Goal: Task Accomplishment & Management: Complete application form

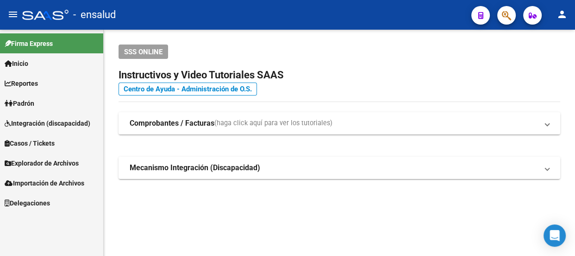
scroll to position [63, 0]
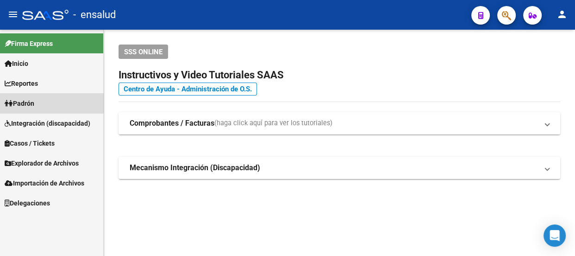
click at [34, 101] on span "Padrón" at bounding box center [20, 103] width 30 height 10
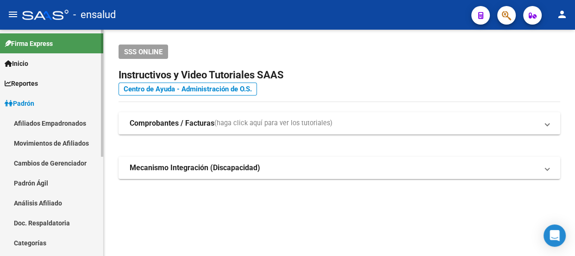
click at [37, 183] on link "Padrón Ágil" at bounding box center [51, 183] width 103 height 20
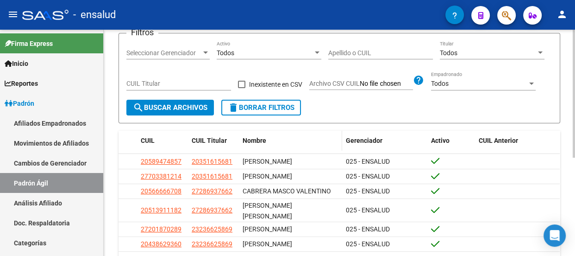
scroll to position [84, 0]
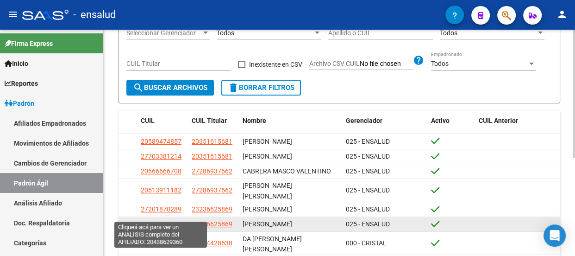
click at [162, 220] on span "20438629360" at bounding box center [161, 223] width 41 height 7
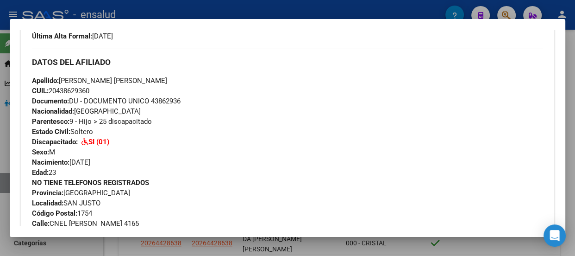
scroll to position [88, 0]
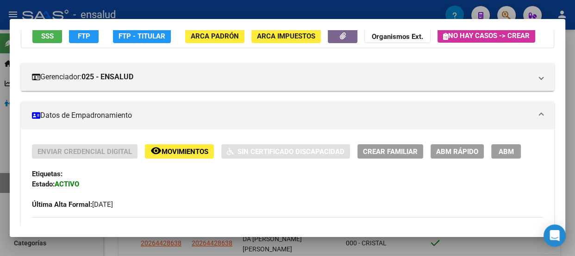
click at [506, 156] on span "ABM" at bounding box center [506, 151] width 15 height 8
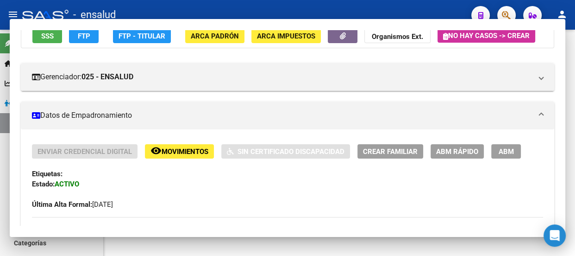
type textarea "20438629360"
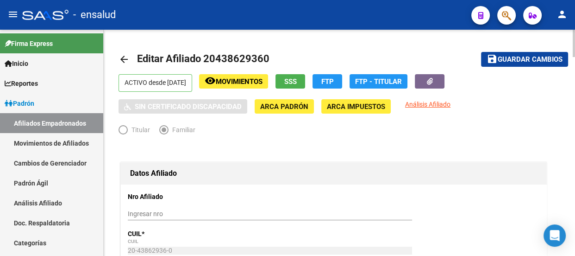
radio input "true"
type input "30-70711845-4"
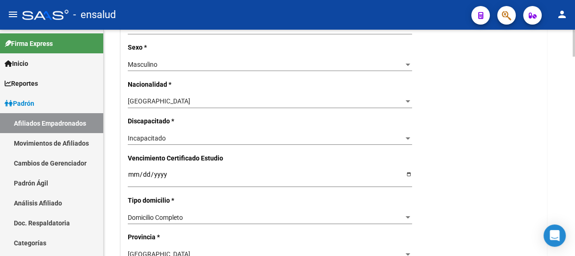
scroll to position [505, 0]
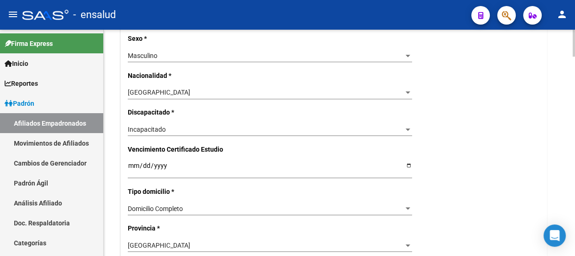
click at [193, 133] on div "Incapacitado Seleccionar tipo" at bounding box center [270, 129] width 284 height 13
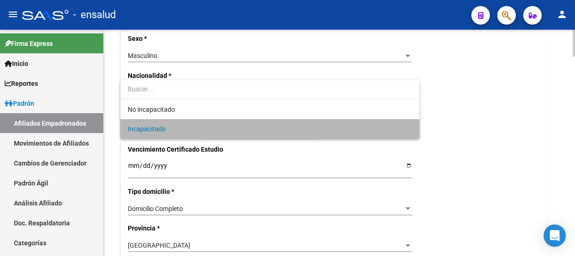
click at [193, 133] on span "Incapacitado" at bounding box center [270, 128] width 284 height 19
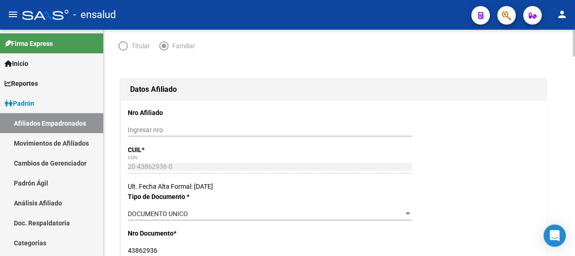
scroll to position [0, 0]
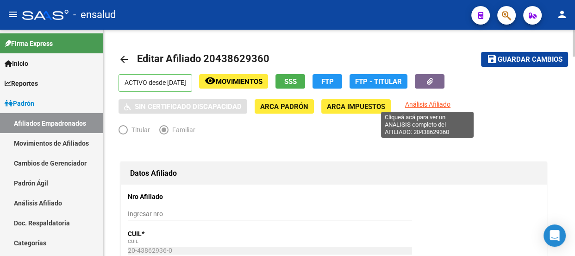
click at [424, 101] on span "Análisis Afiliado" at bounding box center [427, 104] width 45 height 7
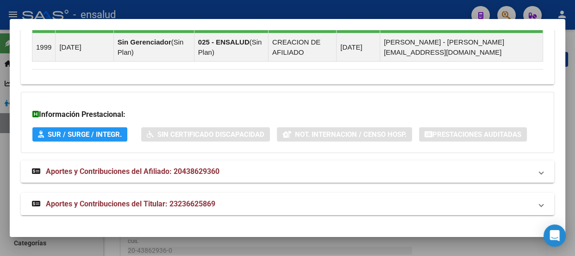
scroll to position [719, 0]
click at [99, 132] on span "SUR / SURGE / INTEGR." at bounding box center [85, 134] width 74 height 8
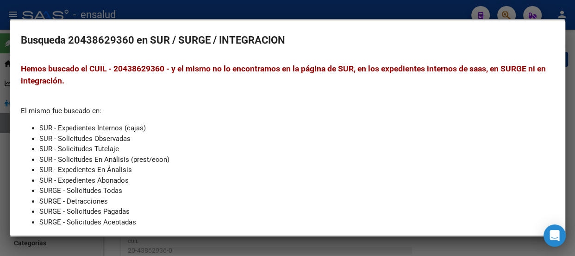
scroll to position [0, 0]
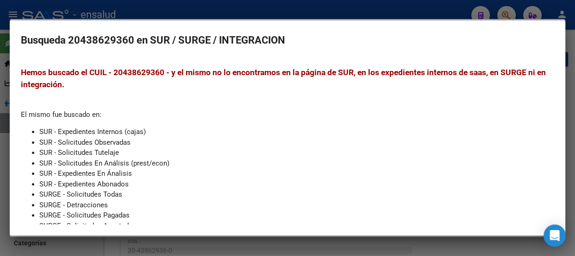
click at [259, 10] on div at bounding box center [287, 128] width 575 height 256
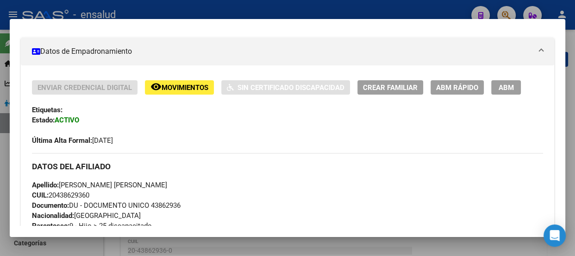
scroll to position [88, 0]
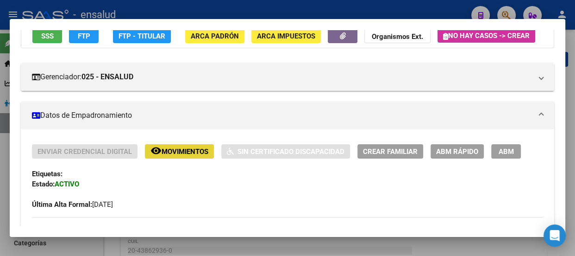
click at [180, 156] on span "Movimientos" at bounding box center [185, 151] width 47 height 8
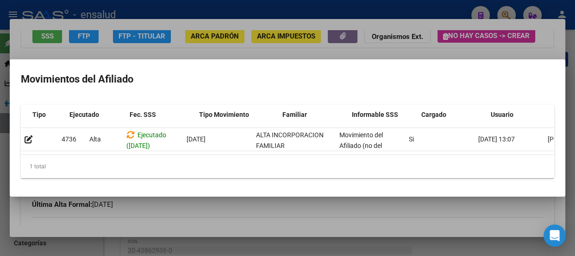
scroll to position [0, 59]
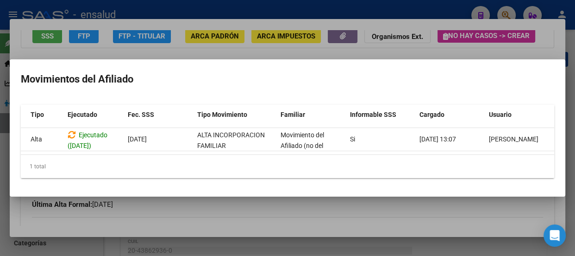
click at [454, 43] on div at bounding box center [287, 128] width 575 height 256
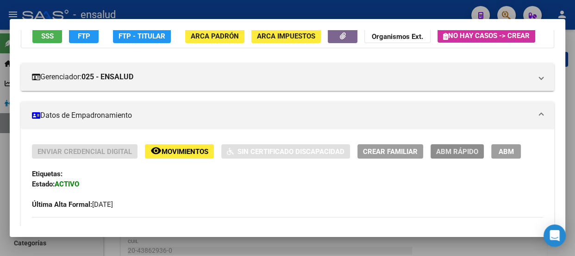
click at [453, 156] on span "ABM Rápido" at bounding box center [457, 151] width 42 height 8
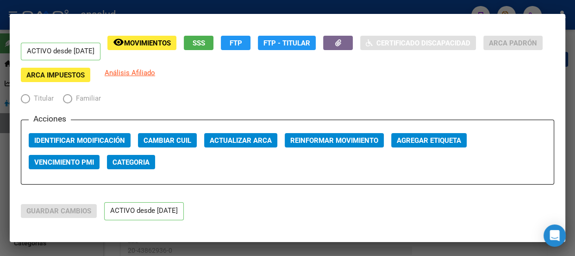
radio input "true"
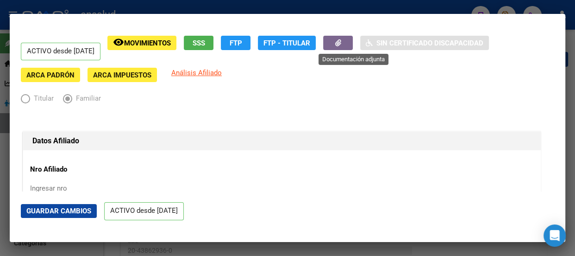
click at [341, 43] on icon "button" at bounding box center [338, 42] width 6 height 7
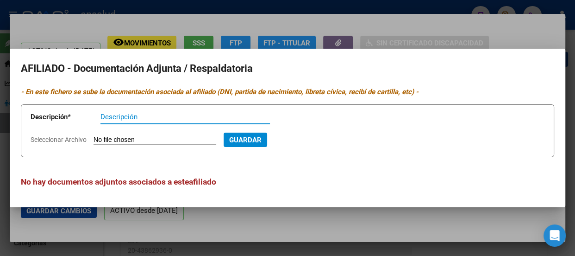
click at [189, 116] on input "Descripción" at bounding box center [186, 117] width 170 height 8
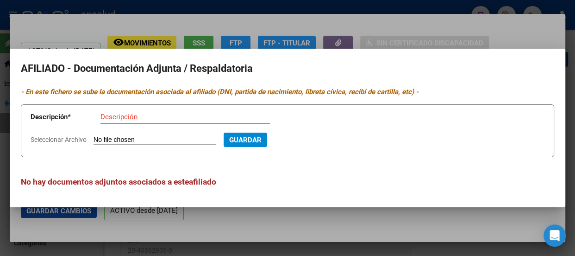
click at [426, 22] on div at bounding box center [287, 128] width 575 height 256
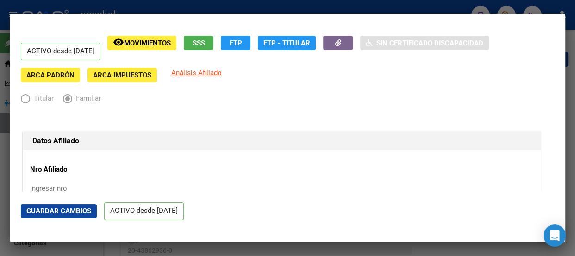
click at [139, 43] on span "Movimientos" at bounding box center [147, 43] width 47 height 8
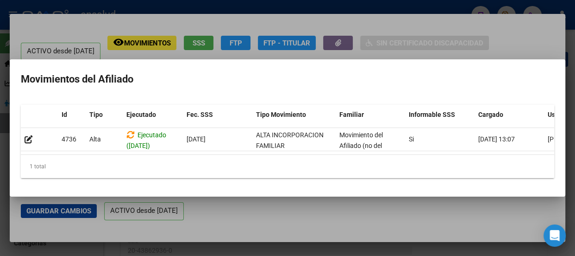
click at [187, 6] on div at bounding box center [287, 128] width 575 height 256
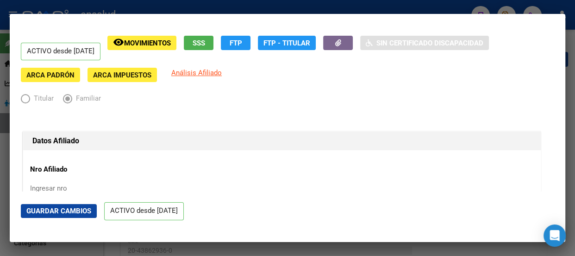
click at [436, 8] on div at bounding box center [287, 128] width 575 height 256
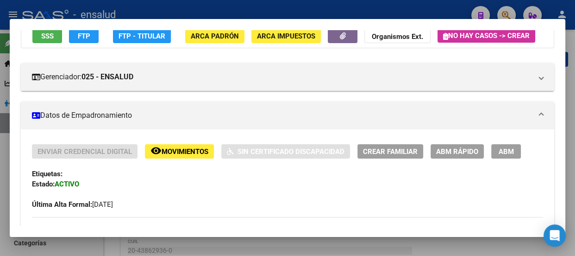
click at [44, 34] on span "SSS" at bounding box center [47, 36] width 13 height 8
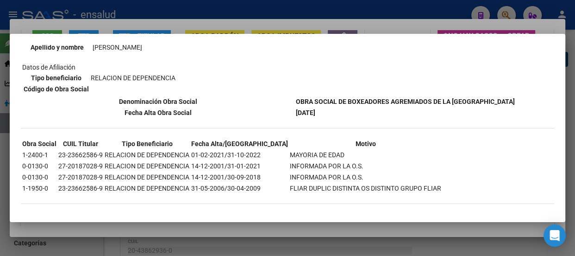
scroll to position [0, 0]
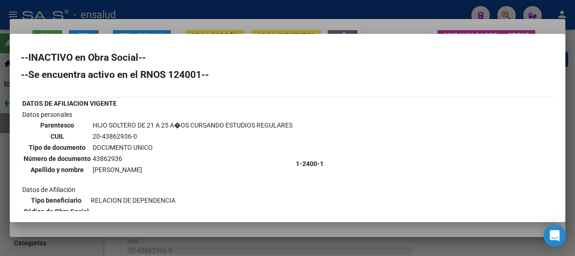
click at [390, 26] on div at bounding box center [287, 128] width 575 height 256
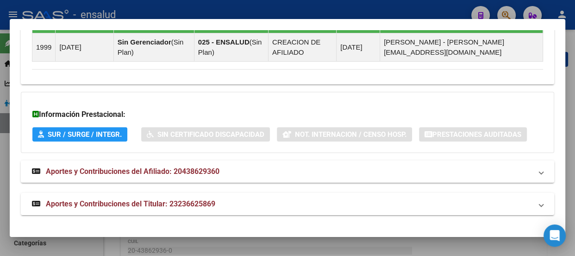
scroll to position [717, 0]
click at [95, 134] on span "SUR / SURGE / INTEGR." at bounding box center [85, 134] width 74 height 8
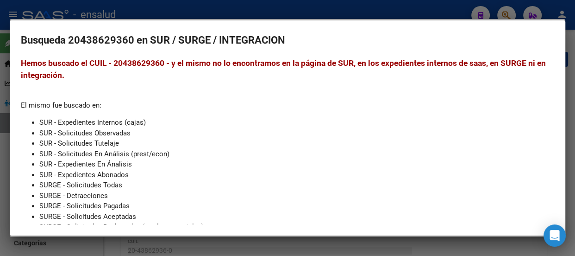
scroll to position [0, 0]
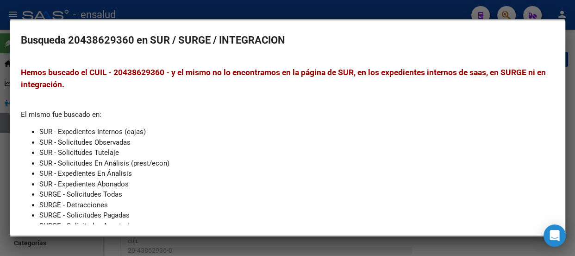
click at [273, 12] on div at bounding box center [287, 128] width 575 height 256
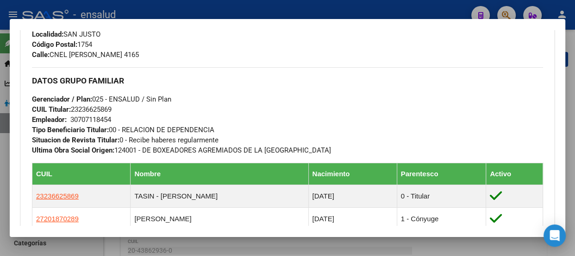
scroll to position [256, 0]
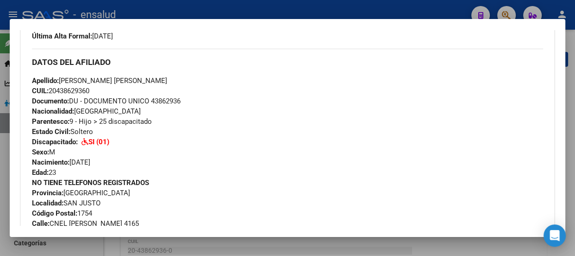
click at [270, 9] on div at bounding box center [287, 128] width 575 height 256
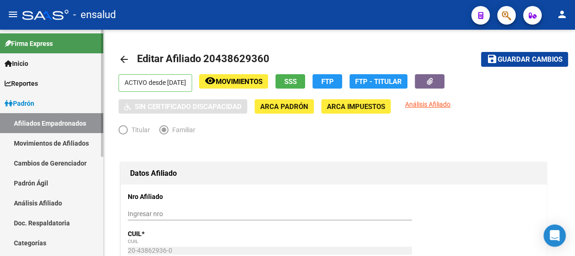
click at [25, 98] on span "Padrón" at bounding box center [20, 103] width 30 height 10
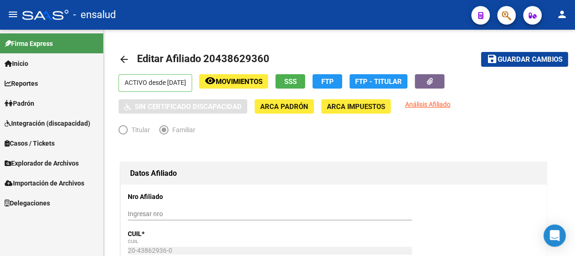
click at [50, 121] on span "Integración (discapacidad)" at bounding box center [48, 123] width 86 height 10
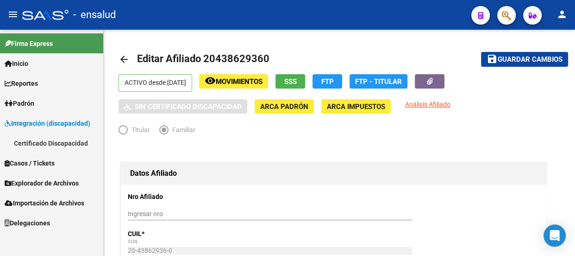
click at [46, 143] on link "Certificado Discapacidad" at bounding box center [51, 143] width 103 height 20
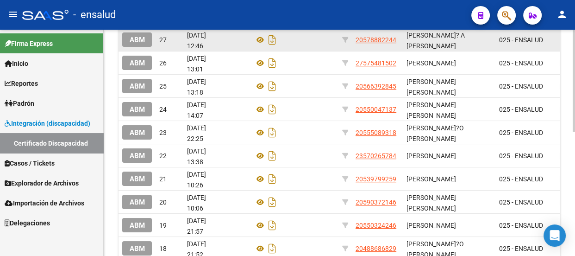
scroll to position [252, 0]
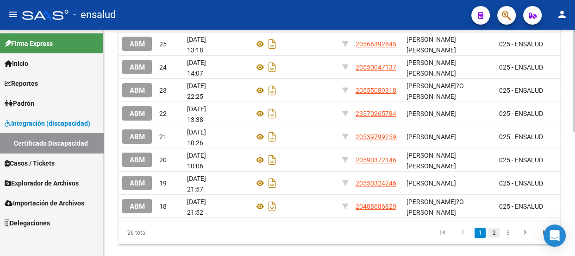
click at [497, 238] on link "2" at bounding box center [494, 232] width 11 height 10
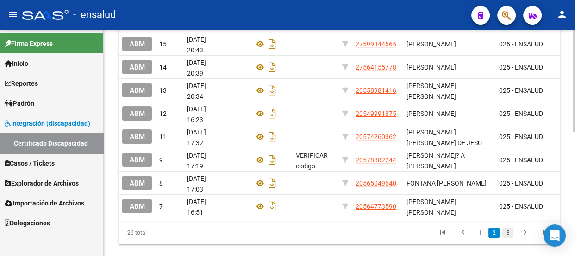
click at [508, 238] on link "3" at bounding box center [508, 232] width 11 height 10
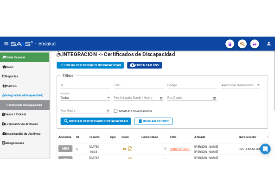
scroll to position [0, 0]
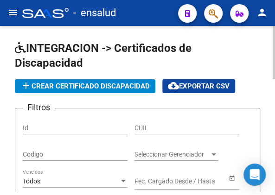
click at [182, 154] on span "Seleccionar Gerenciador" at bounding box center [171, 155] width 75 height 8
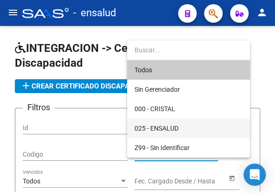
click at [179, 125] on span "025 - ENSALUD" at bounding box center [188, 128] width 108 height 19
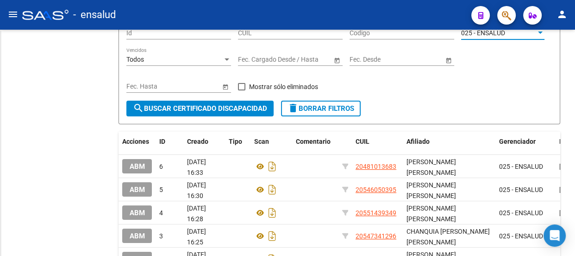
scroll to position [69, 0]
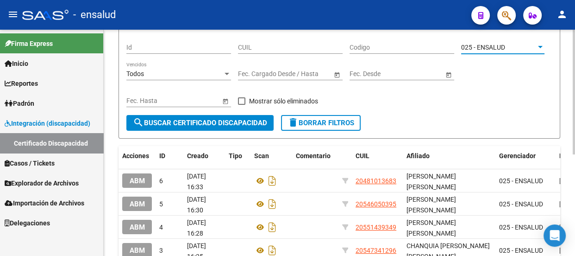
click at [267, 44] on input "CUIL" at bounding box center [290, 48] width 105 height 8
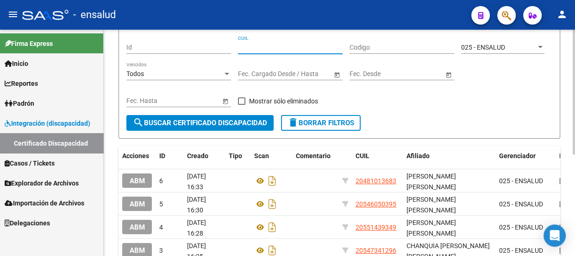
paste input "20-43862936-0"
type input "20-43862936-0"
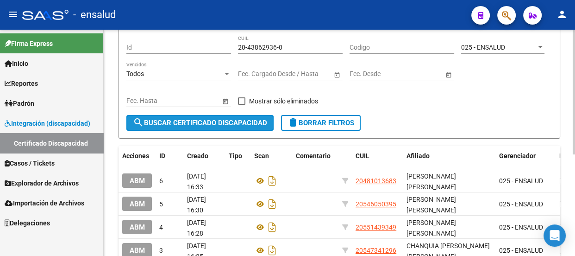
click at [209, 121] on span "search Buscar Certificado Discapacidad" at bounding box center [200, 123] width 134 height 8
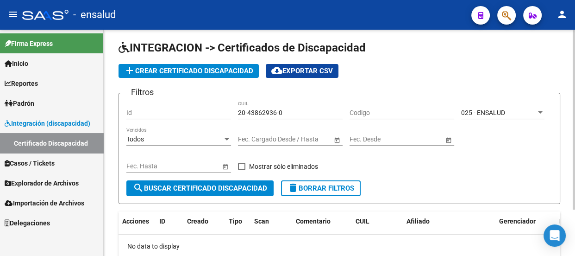
scroll to position [0, 0]
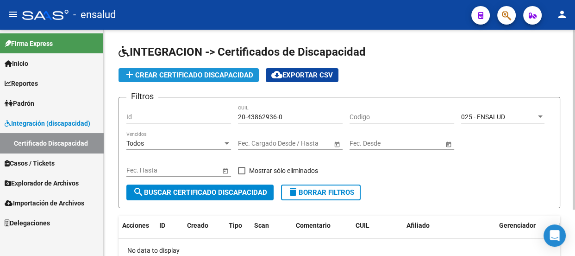
click at [195, 73] on span "add Crear Certificado Discapacidad" at bounding box center [188, 75] width 129 height 8
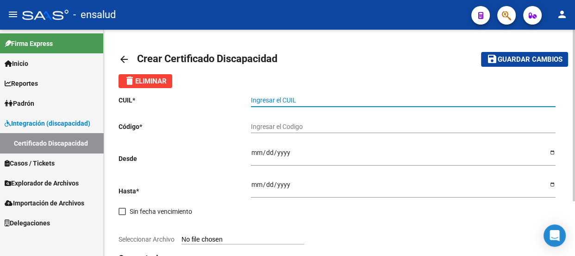
click at [306, 100] on input "Ingresar el CUIL" at bounding box center [403, 100] width 305 height 8
paste input "20-43862936-0"
type input "20-43862936-0"
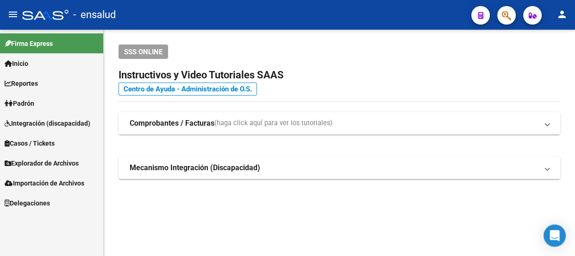
scroll to position [63, 0]
click at [40, 101] on link "Padrón" at bounding box center [51, 103] width 103 height 20
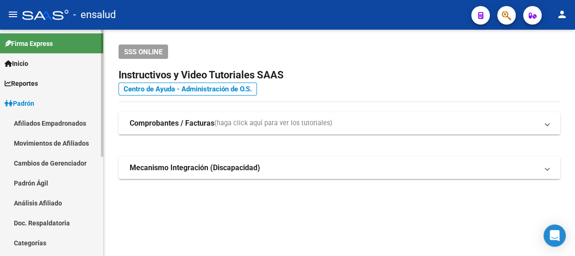
click at [34, 183] on link "Padrón Ágil" at bounding box center [51, 183] width 103 height 20
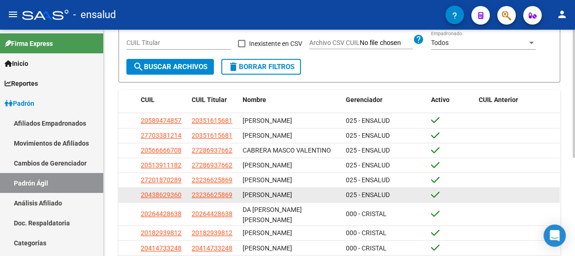
scroll to position [126, 0]
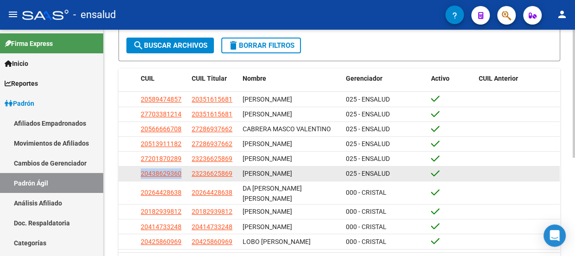
drag, startPoint x: 185, startPoint y: 173, endPoint x: 138, endPoint y: 172, distance: 46.3
type textarea "20438629360"
click at [138, 172] on datatable-body-cell "20438629360" at bounding box center [162, 173] width 51 height 14
copy span "20438629360"
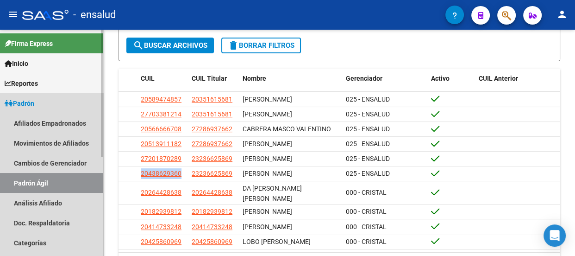
click at [29, 99] on span "Padrón" at bounding box center [20, 103] width 30 height 10
